Goal: Check status: Check status

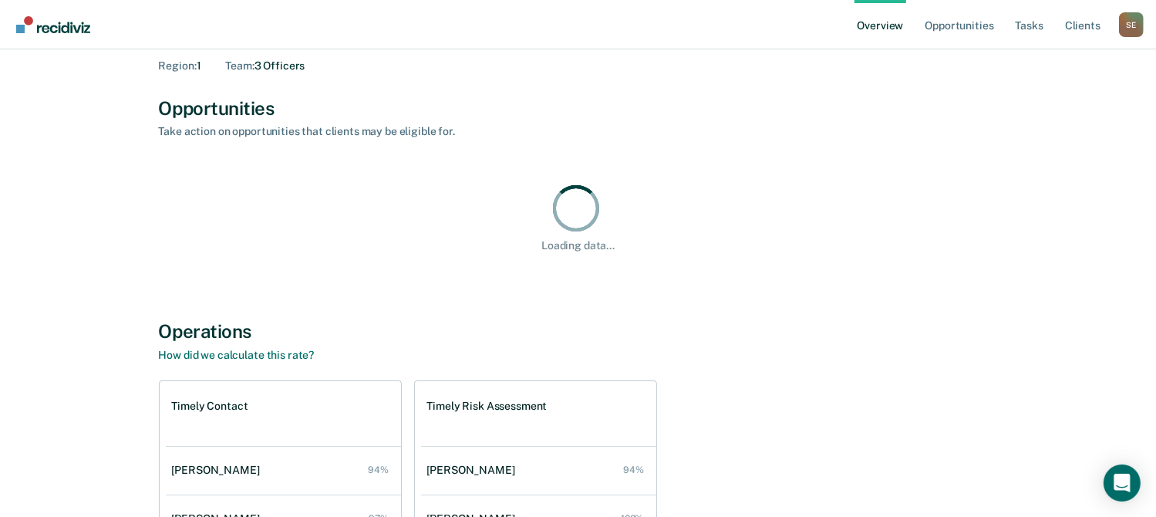
scroll to position [154, 0]
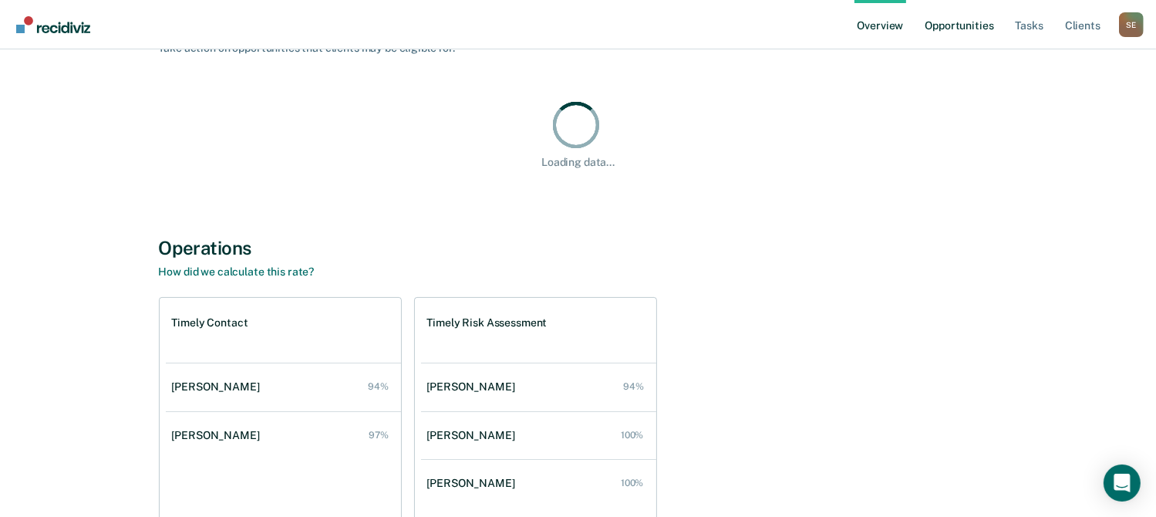
click at [961, 22] on link "Opportunities" at bounding box center [958, 24] width 75 height 49
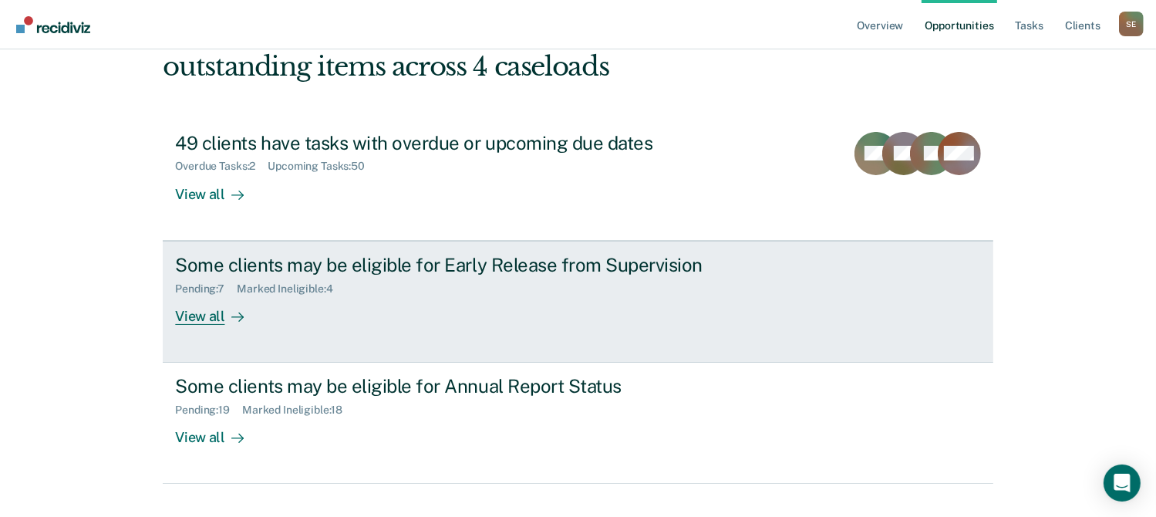
scroll to position [138, 0]
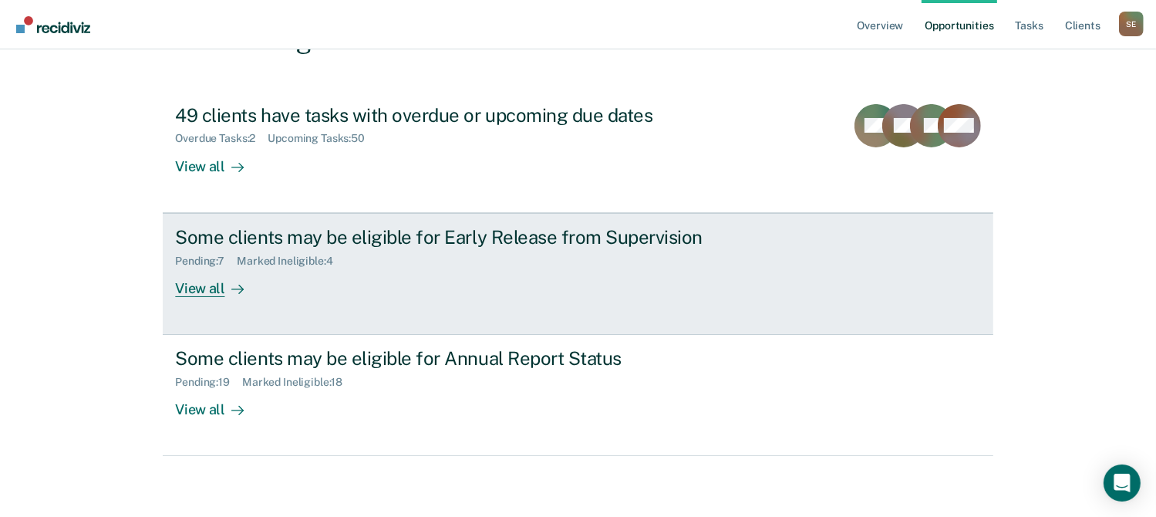
click at [210, 284] on div "View all" at bounding box center [218, 282] width 86 height 30
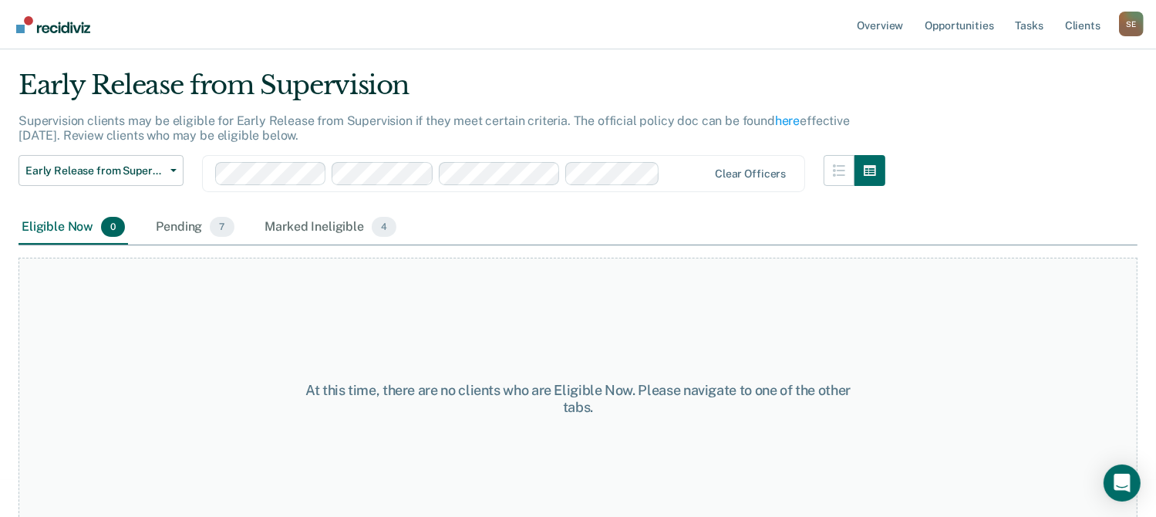
scroll to position [59, 0]
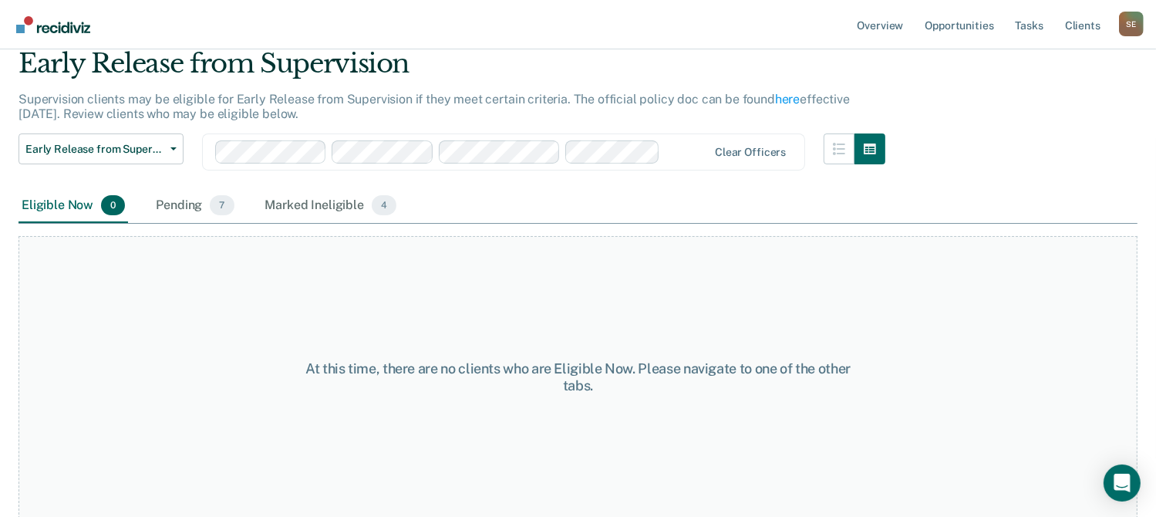
click at [43, 202] on div "Eligible Now 0" at bounding box center [73, 206] width 109 height 34
click at [94, 146] on span "Early Release from Supervision" at bounding box center [94, 149] width 139 height 13
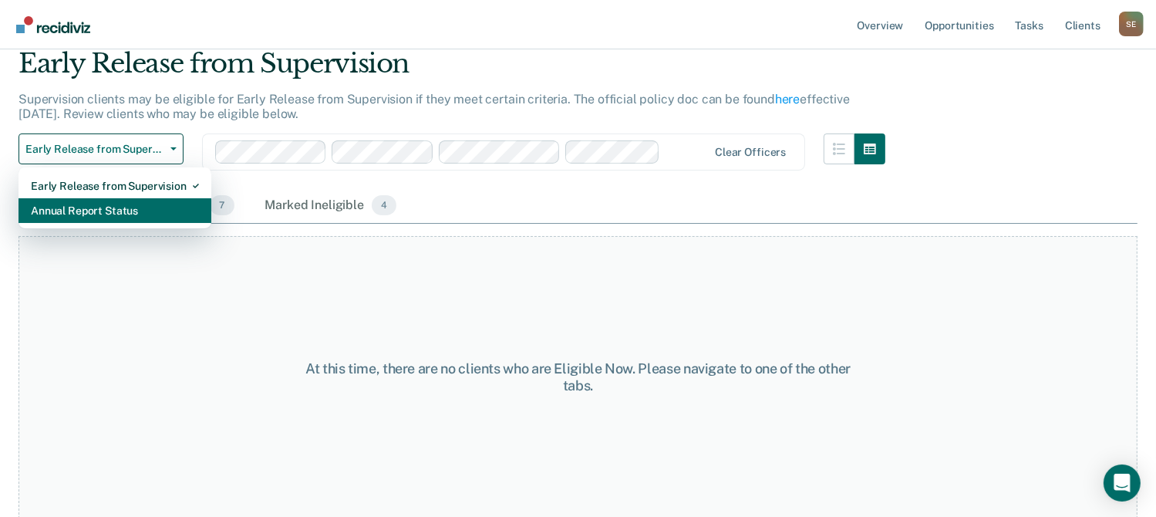
click at [95, 207] on div "Annual Report Status" at bounding box center [115, 210] width 168 height 25
